Goal: Information Seeking & Learning: Learn about a topic

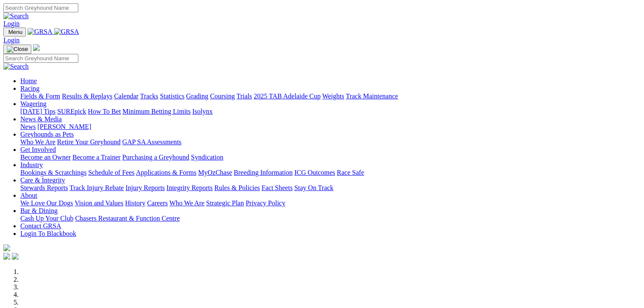
click at [41, 92] on link "Fields & Form" at bounding box center [40, 95] width 40 height 7
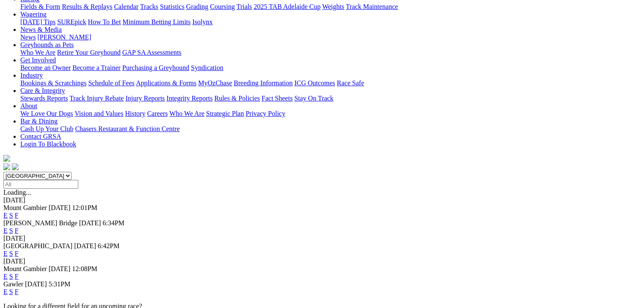
scroll to position [106, 0]
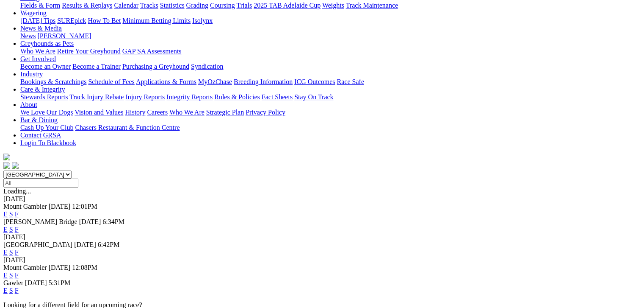
click at [19, 210] on link "F" at bounding box center [17, 213] width 4 height 7
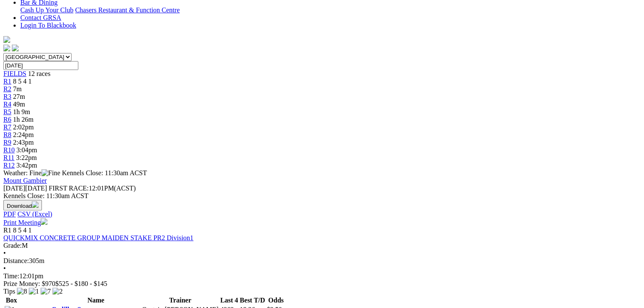
scroll to position [212, 0]
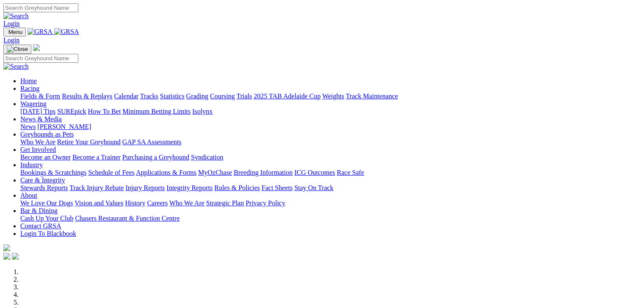
click at [42, 92] on link "Fields & Form" at bounding box center [40, 95] width 40 height 7
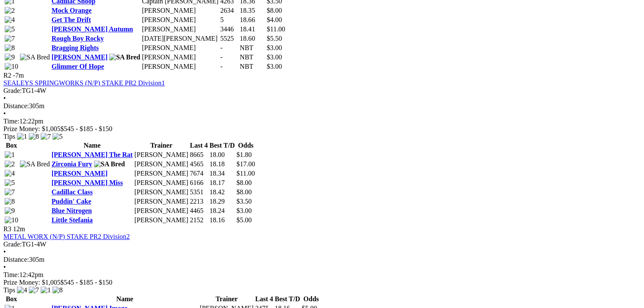
scroll to position [551, 0]
